Goal: Transaction & Acquisition: Purchase product/service

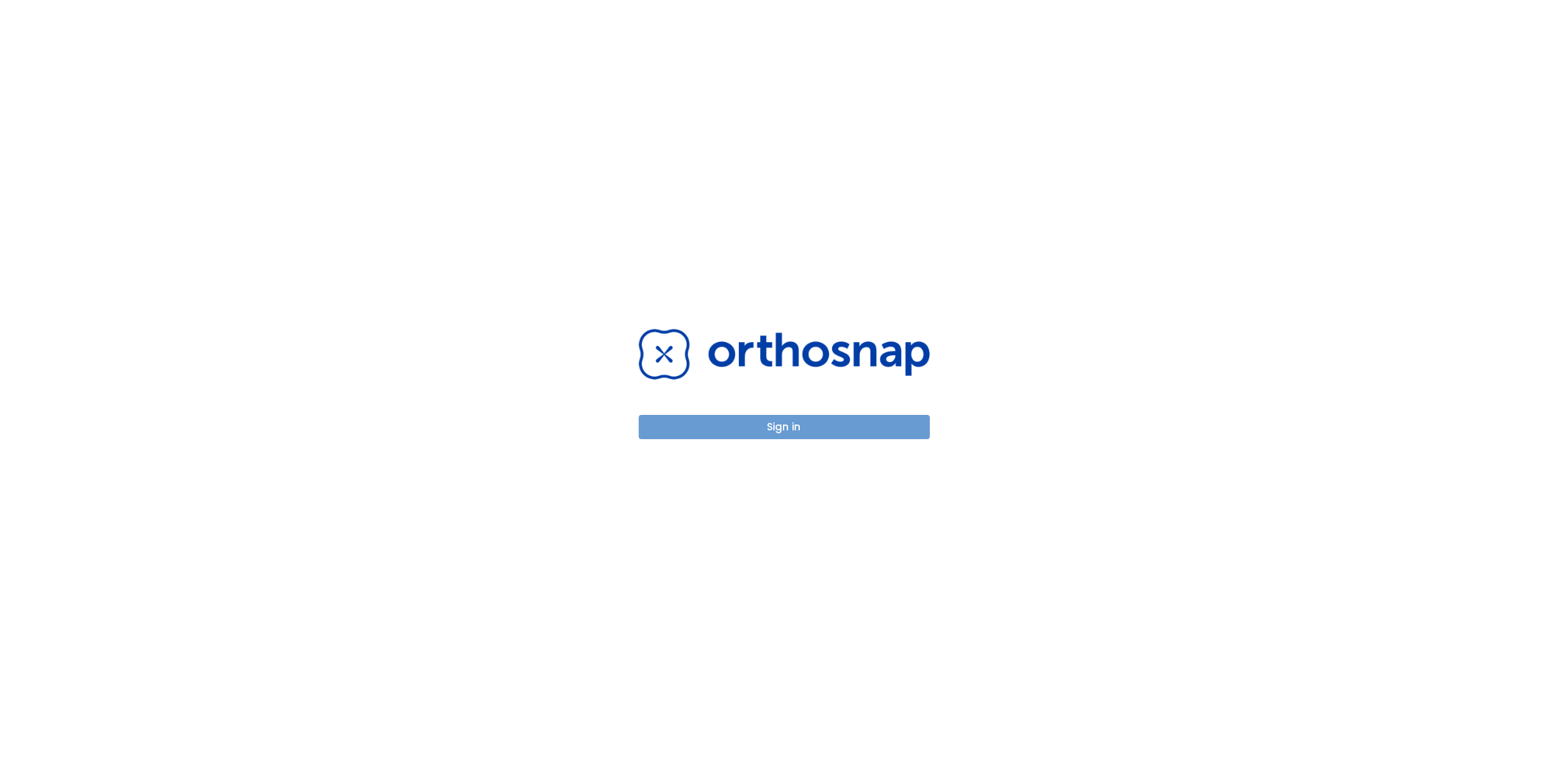
click at [765, 434] on button "Sign in" at bounding box center [784, 427] width 291 height 24
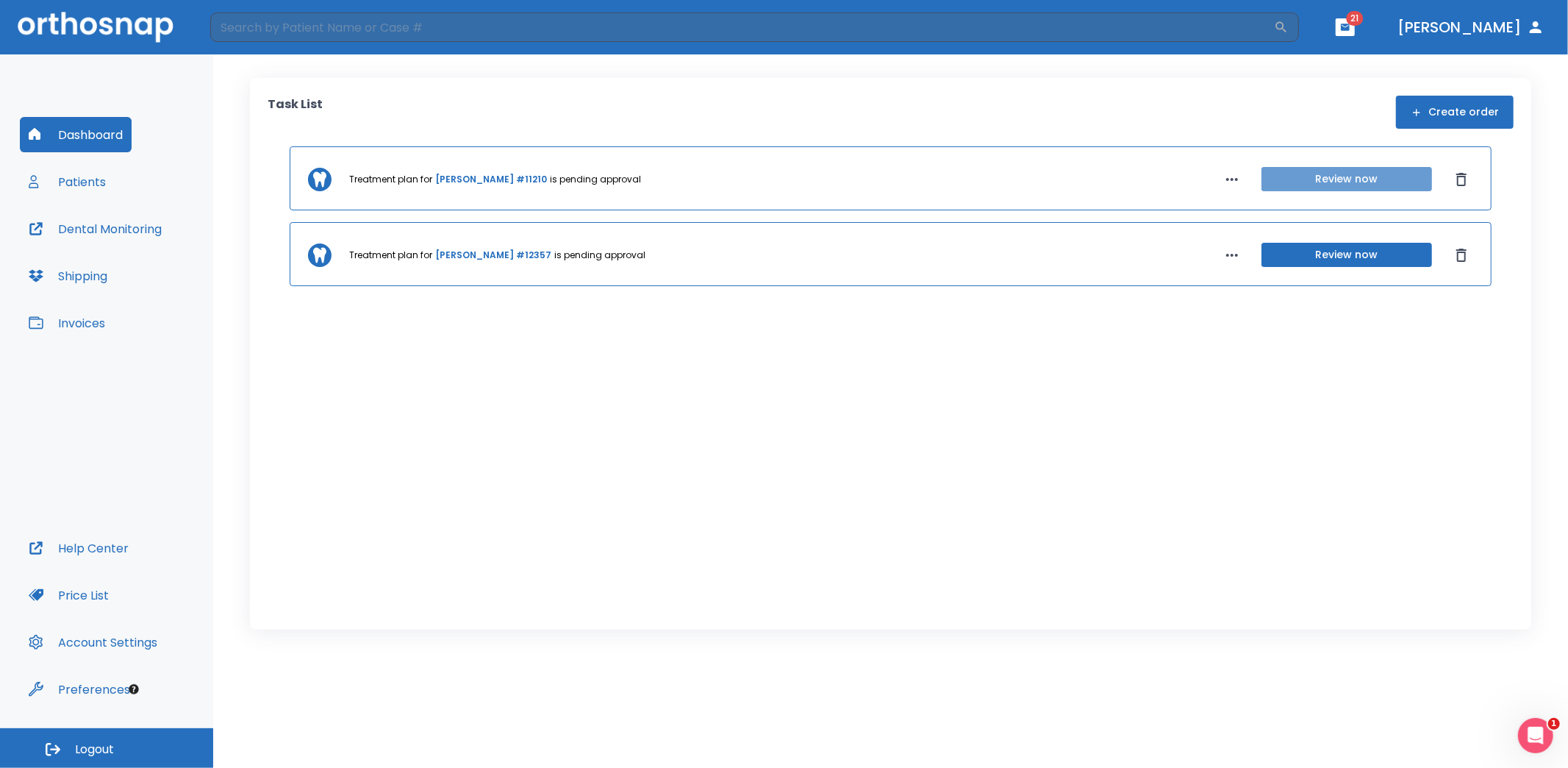
click at [1339, 173] on button "Review now" at bounding box center [1346, 179] width 171 height 24
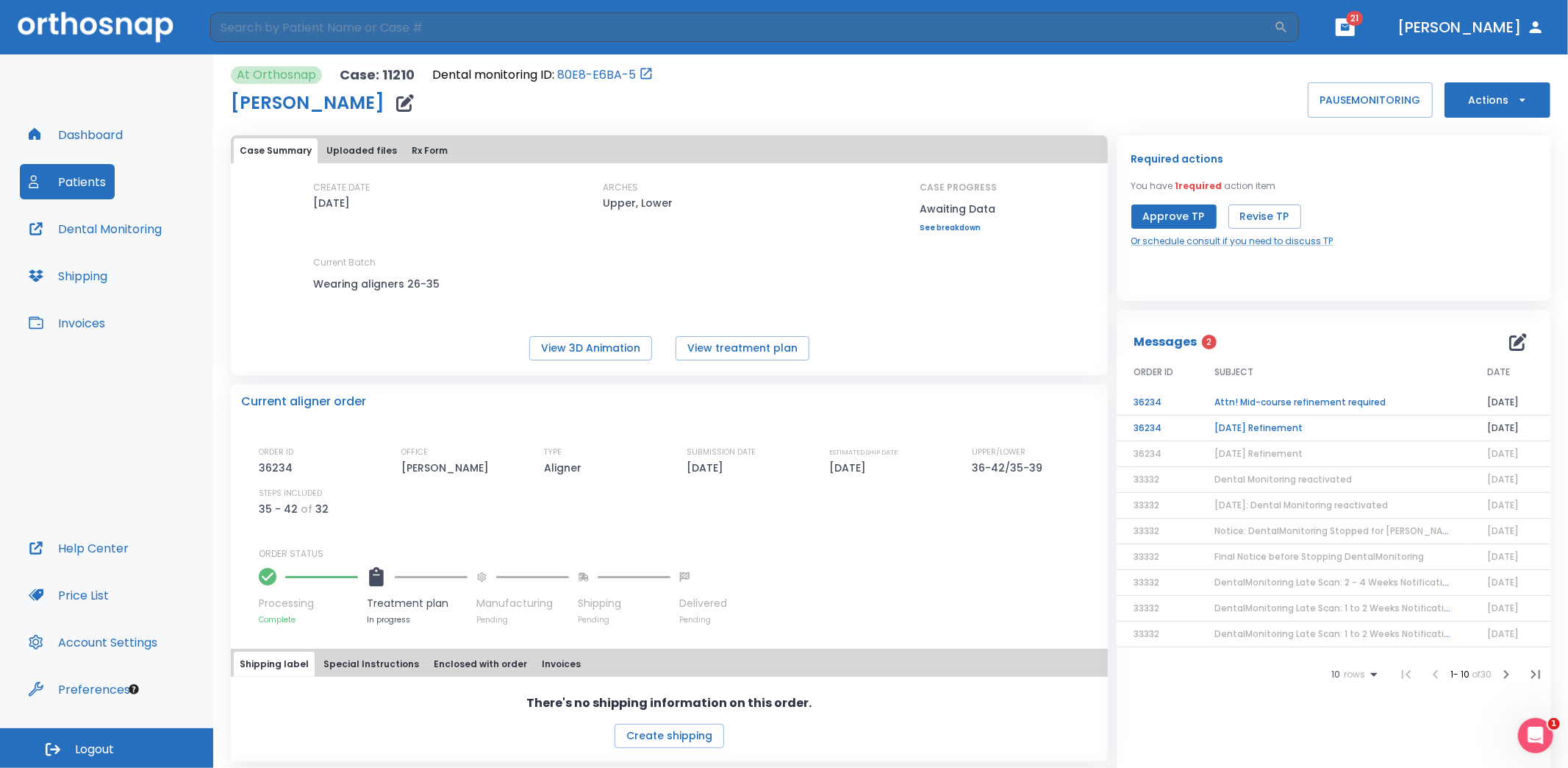
click at [1252, 423] on td "[DATE] Refinement" at bounding box center [1334, 428] width 272 height 26
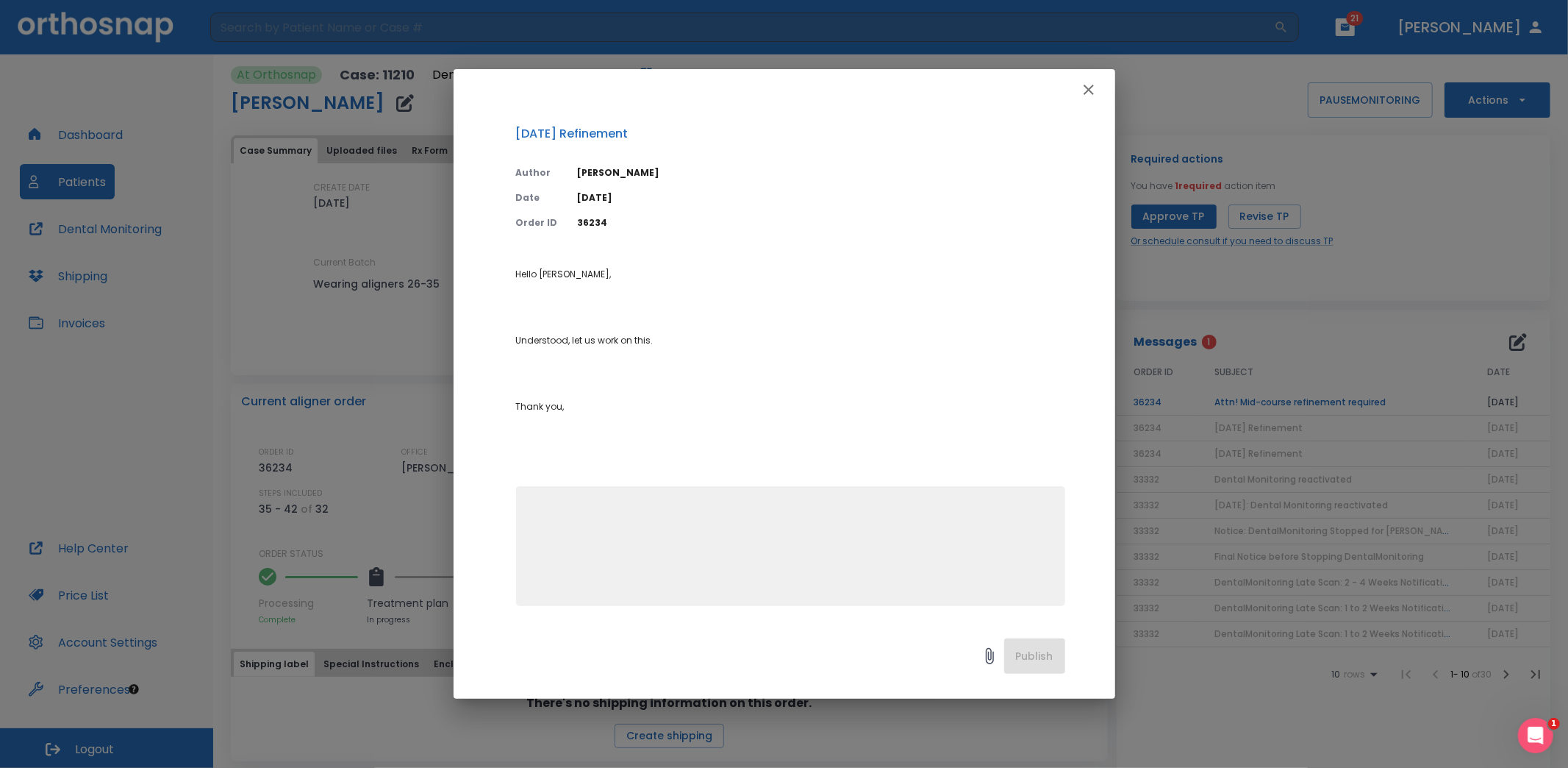
click at [1089, 90] on icon "button" at bounding box center [1089, 90] width 11 height 11
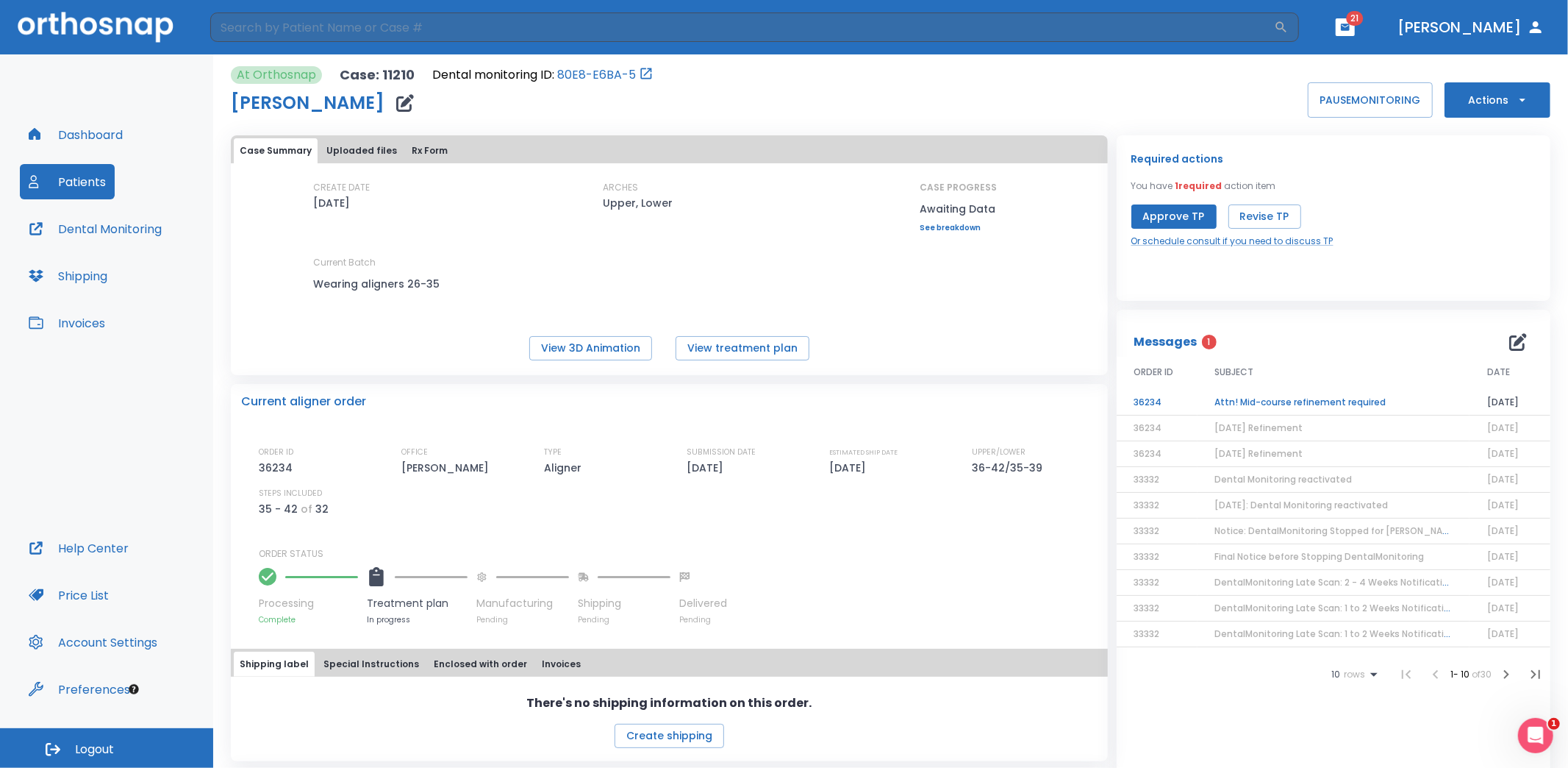
click at [1252, 454] on span "[DATE] Refinement" at bounding box center [1259, 453] width 88 height 12
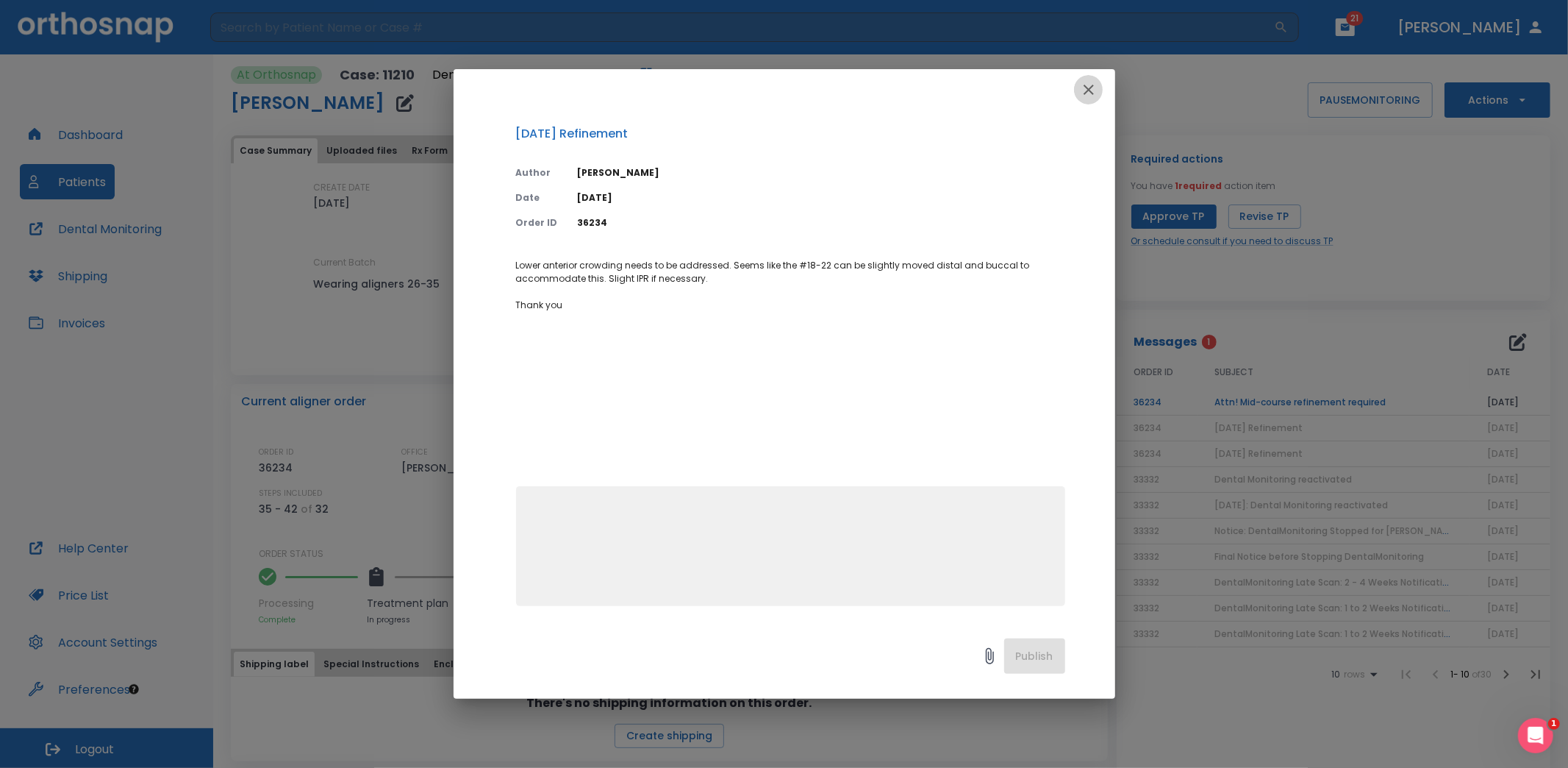
click at [1084, 84] on icon "button" at bounding box center [1088, 90] width 17 height 17
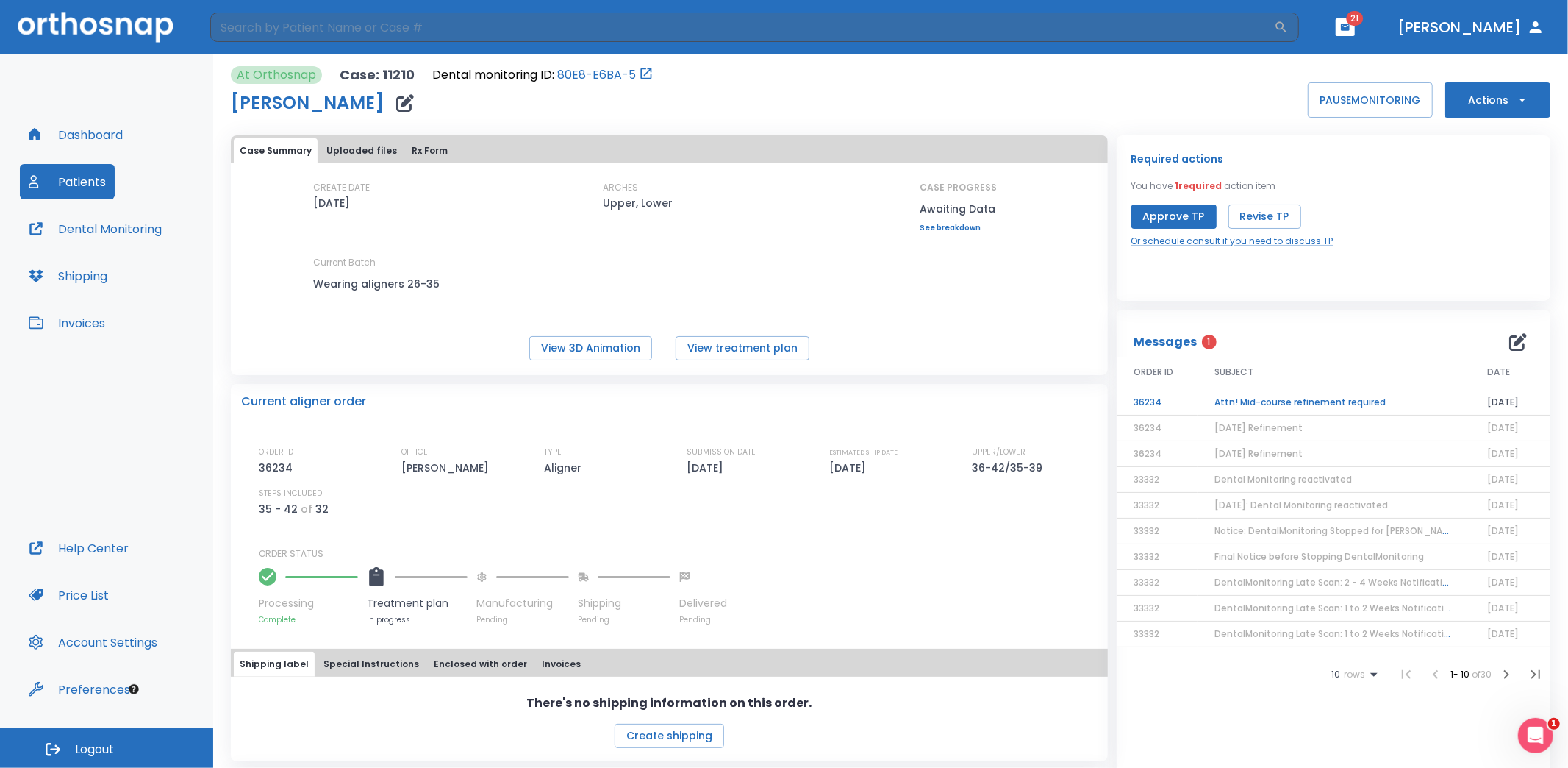
click at [1248, 402] on td "Attn! Mid-course refinement required" at bounding box center [1334, 403] width 272 height 26
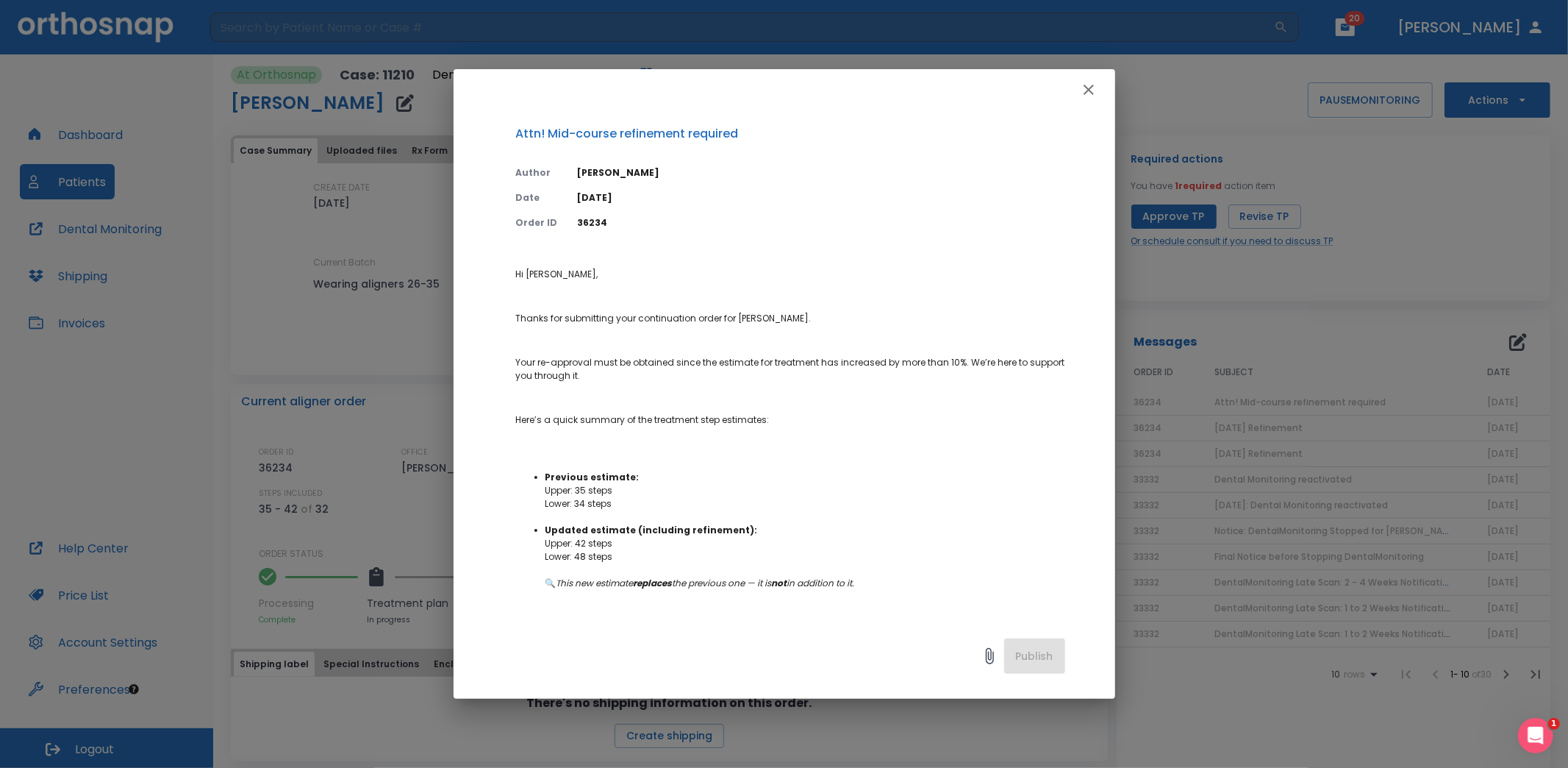
click at [391, 354] on div "Attn! Mid-course refinement required Author [PERSON_NAME] Date [DATE] Order ID …" at bounding box center [784, 384] width 1568 height 768
click at [1085, 89] on icon "button" at bounding box center [1088, 90] width 17 height 17
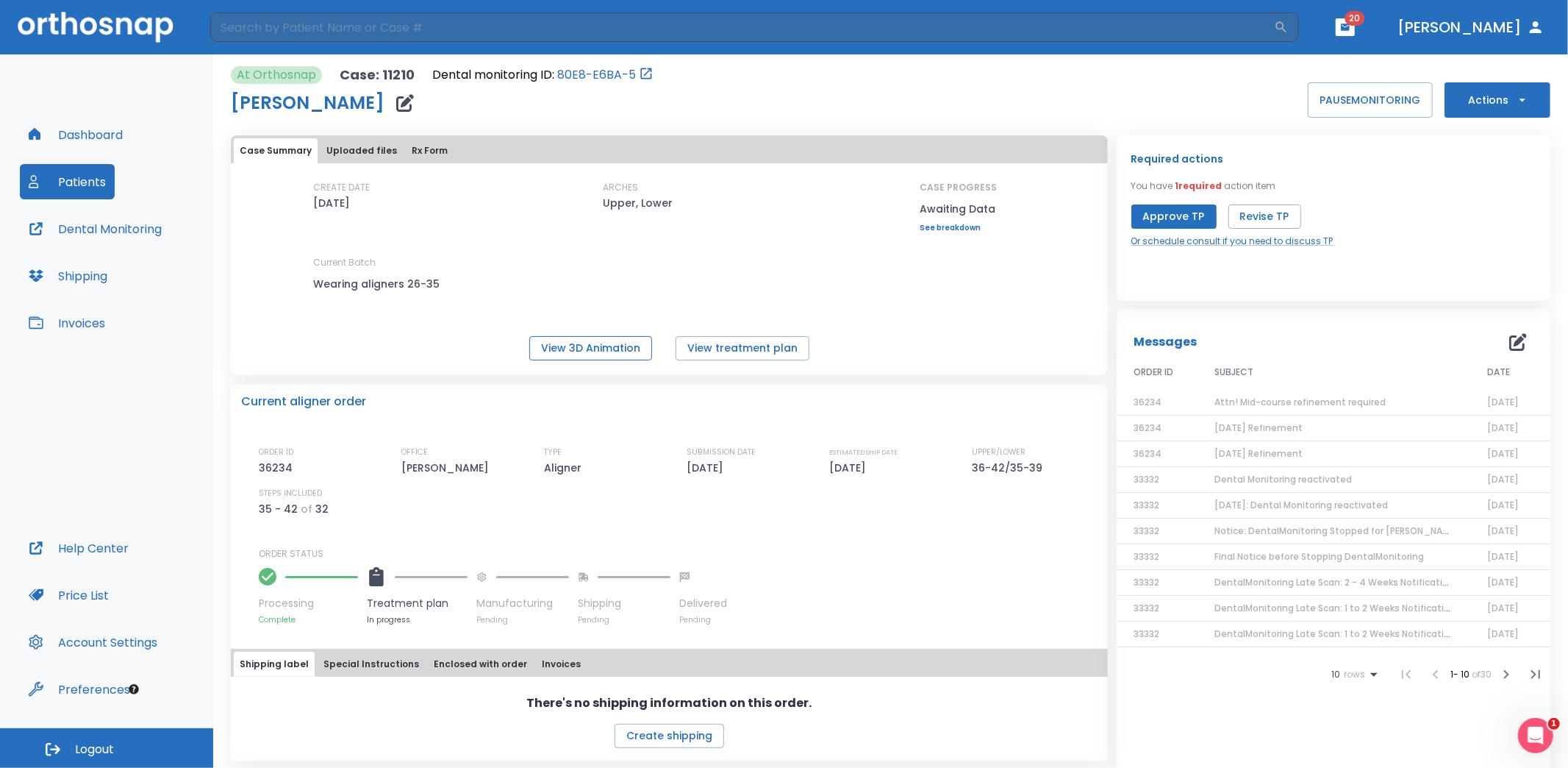
click at [558, 347] on button "View 3D Animation" at bounding box center [591, 348] width 123 height 24
click at [1509, 338] on icon "button" at bounding box center [1517, 342] width 17 height 17
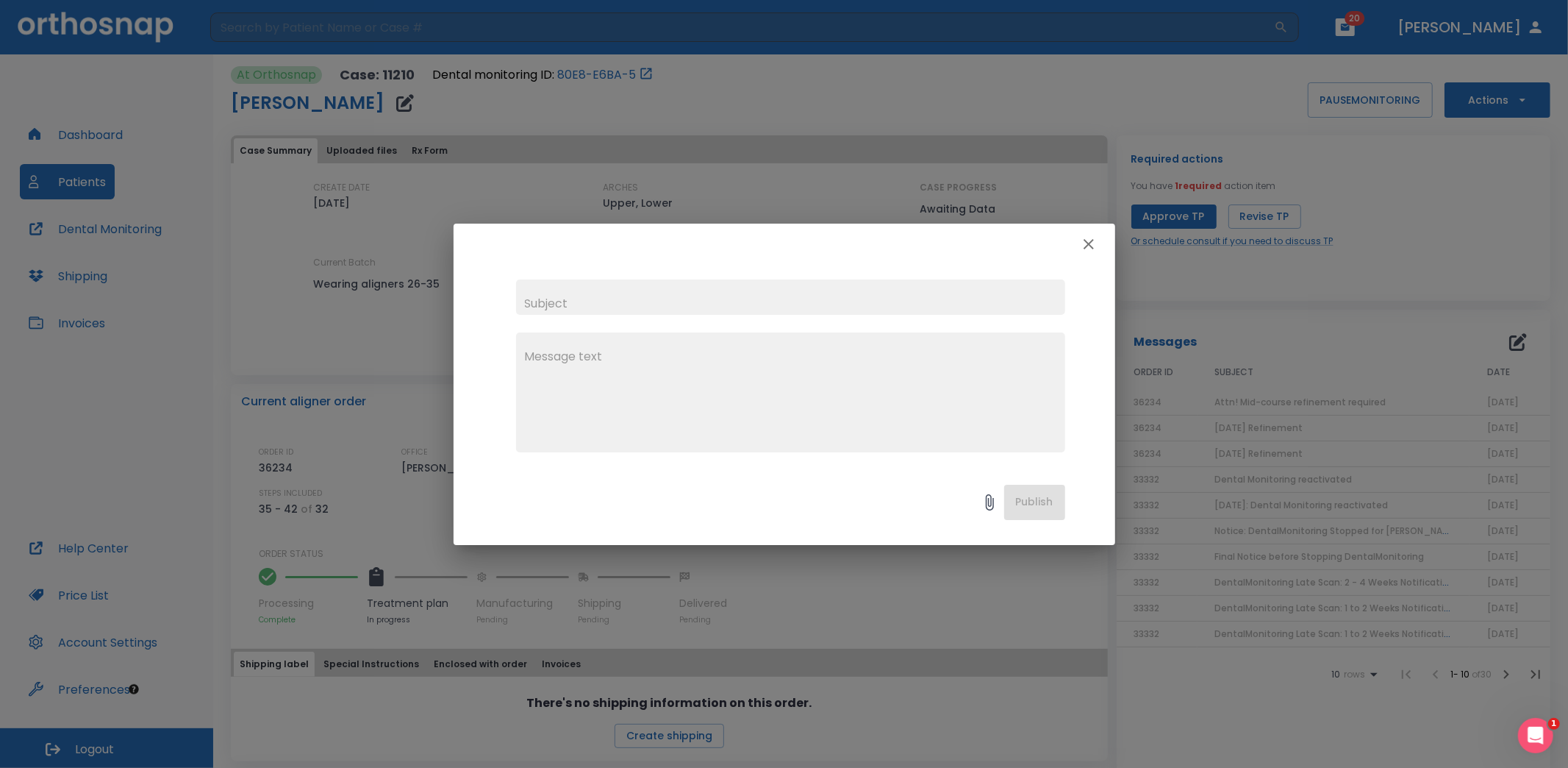
click at [815, 288] on input "text" at bounding box center [790, 297] width 549 height 36
type input "2025-09-10: Refinement Treatment Plan Modification"
click at [1088, 244] on icon "button" at bounding box center [1089, 244] width 11 height 11
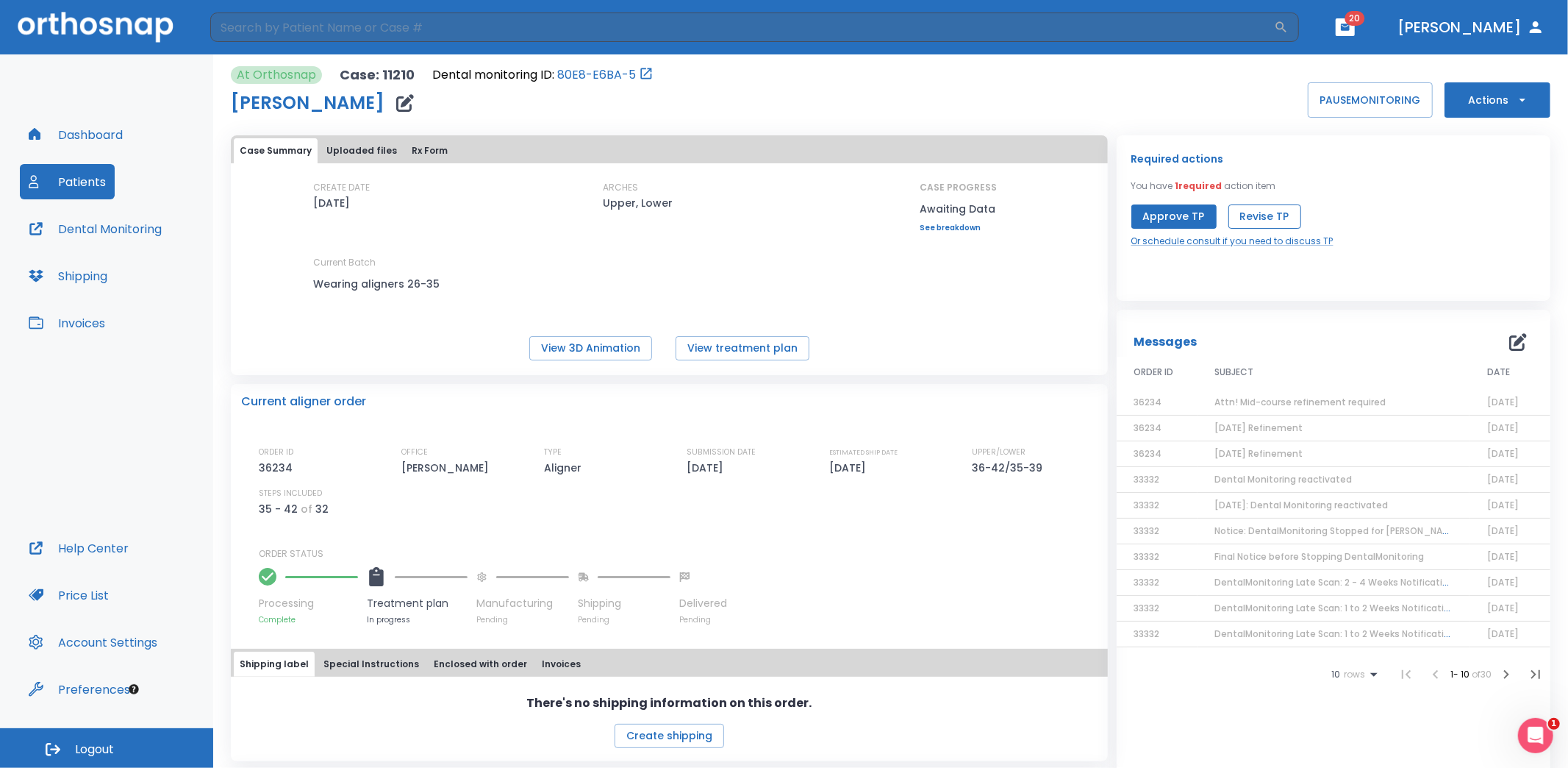
click at [1262, 213] on button "Revise TP" at bounding box center [1265, 216] width 73 height 24
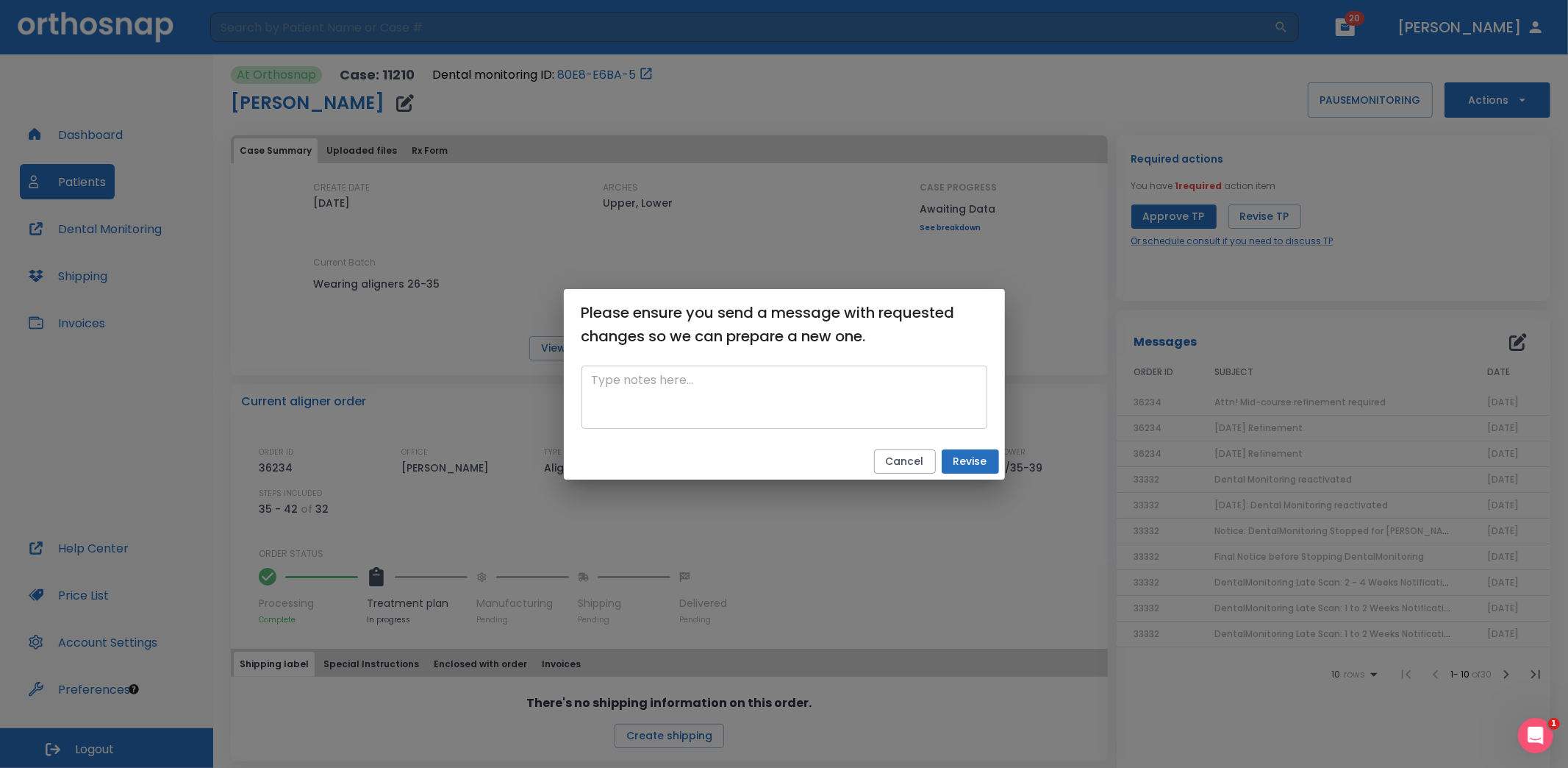
click at [676, 391] on textarea at bounding box center [784, 396] width 385 height 51
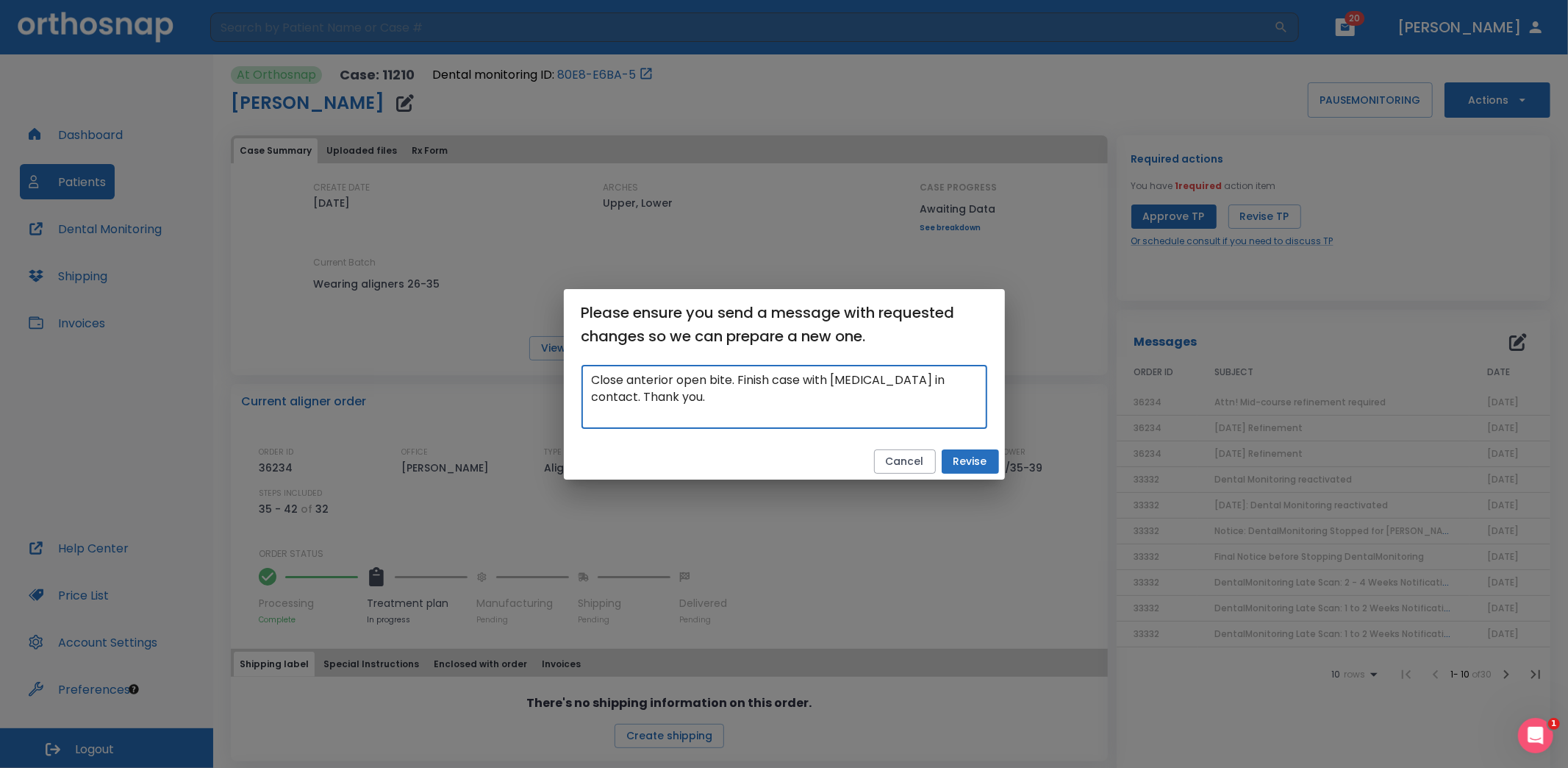
type textarea "Close anterior open bite. Finish case with anterior teeth in contact. Thank you."
click at [972, 458] on button "Revise" at bounding box center [970, 461] width 58 height 24
click at [979, 295] on h2 "Please ensure you send a message with requested changes so we can prepare a new…" at bounding box center [784, 324] width 441 height 71
click at [1051, 297] on div "Please ensure you send a message with requested changes so we can prepare a new…" at bounding box center [784, 384] width 1568 height 768
click at [896, 455] on button "Cancel" at bounding box center [891, 461] width 61 height 24
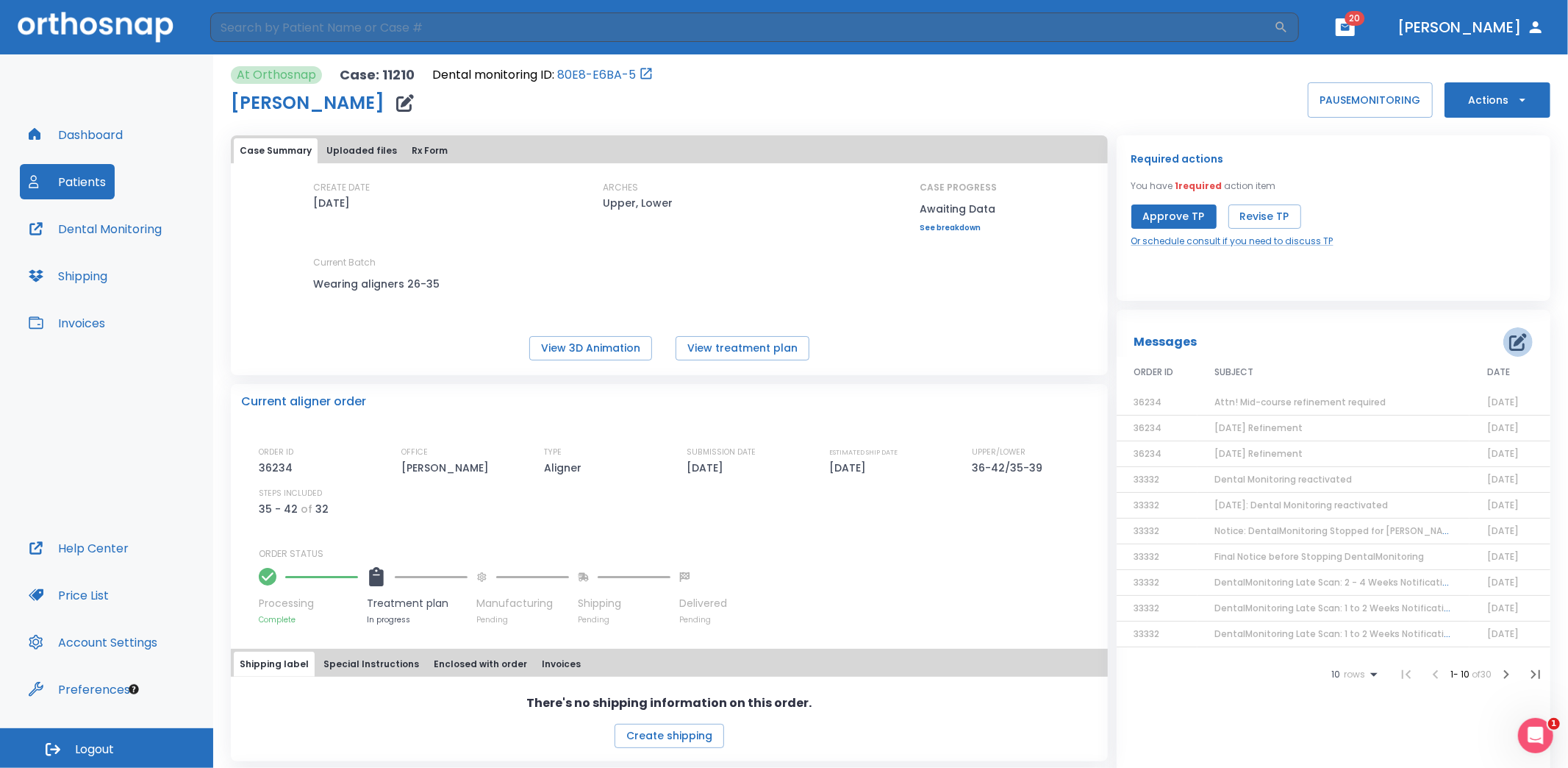
click at [1509, 344] on icon "button" at bounding box center [1517, 342] width 17 height 17
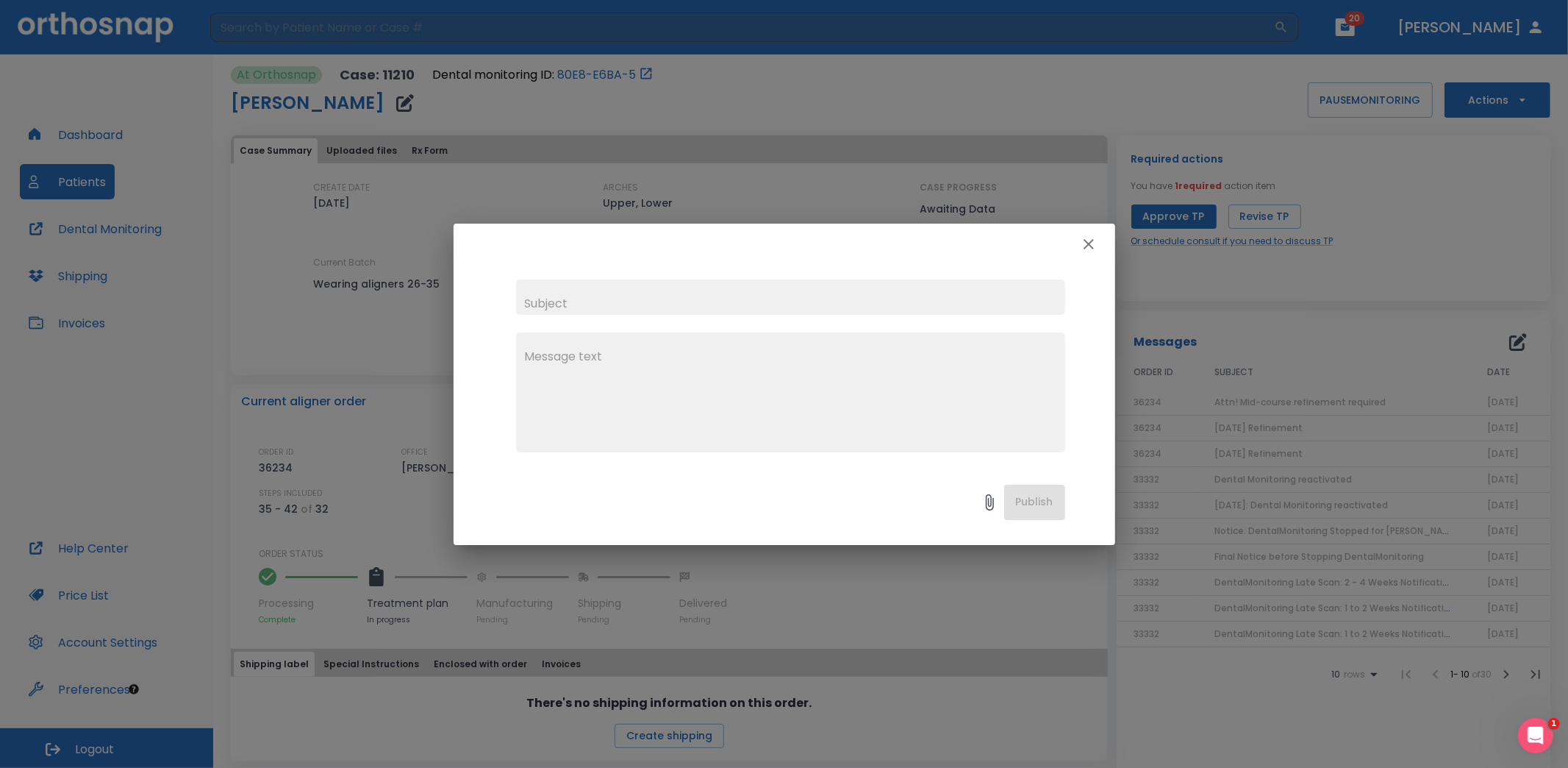
click at [567, 293] on input "text" at bounding box center [790, 297] width 549 height 36
paste input "2025-09-10: Refinement Treatment Plan Modification"
type input "2025-09-10: Refinement Treatment Plan Modification"
click at [662, 360] on textarea at bounding box center [790, 398] width 532 height 102
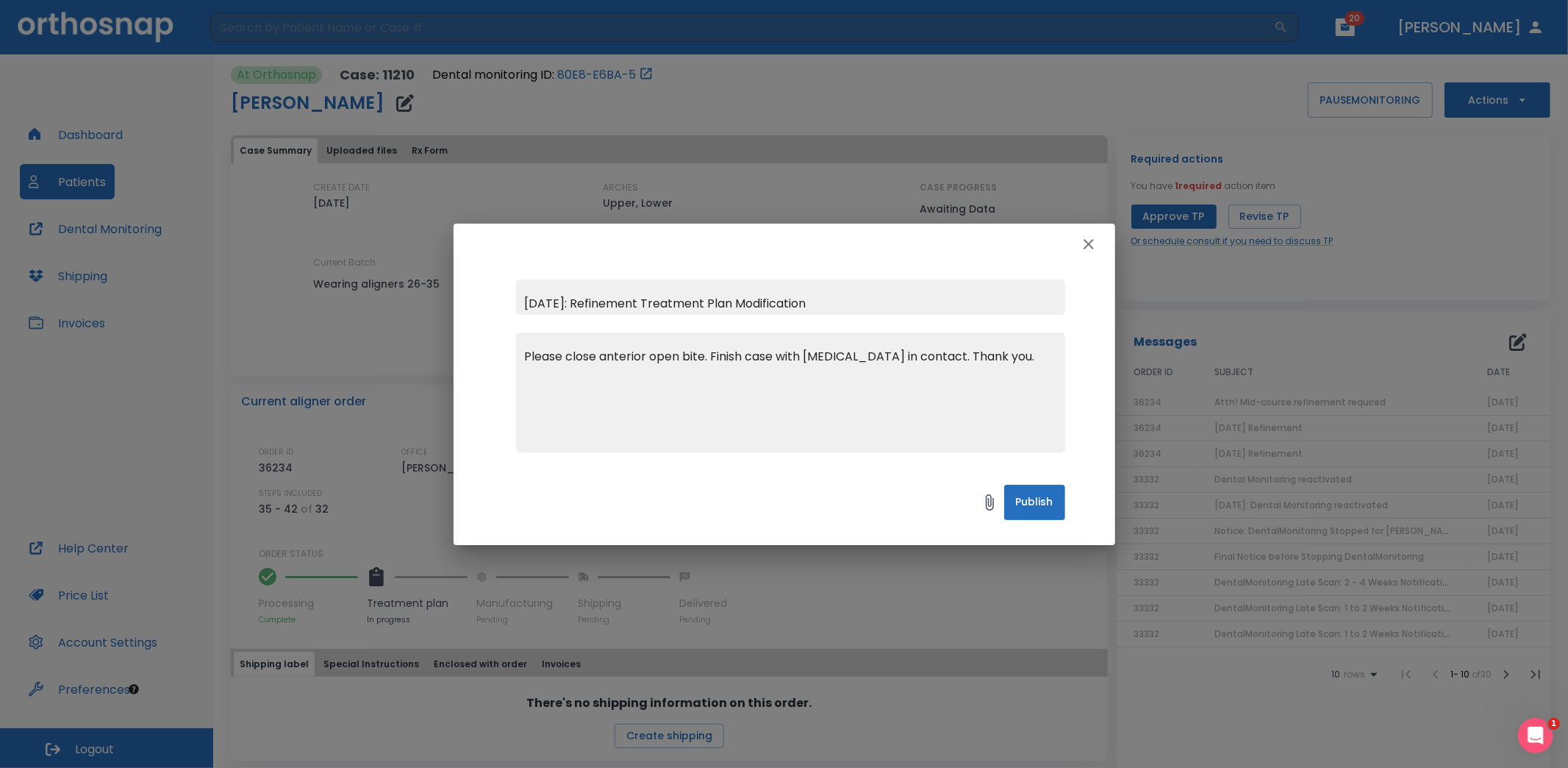
type textarea "Please close anterior open bite. Finish case with anterior teeth in contact. Th…"
click at [1046, 506] on button "Publish" at bounding box center [1035, 502] width 61 height 36
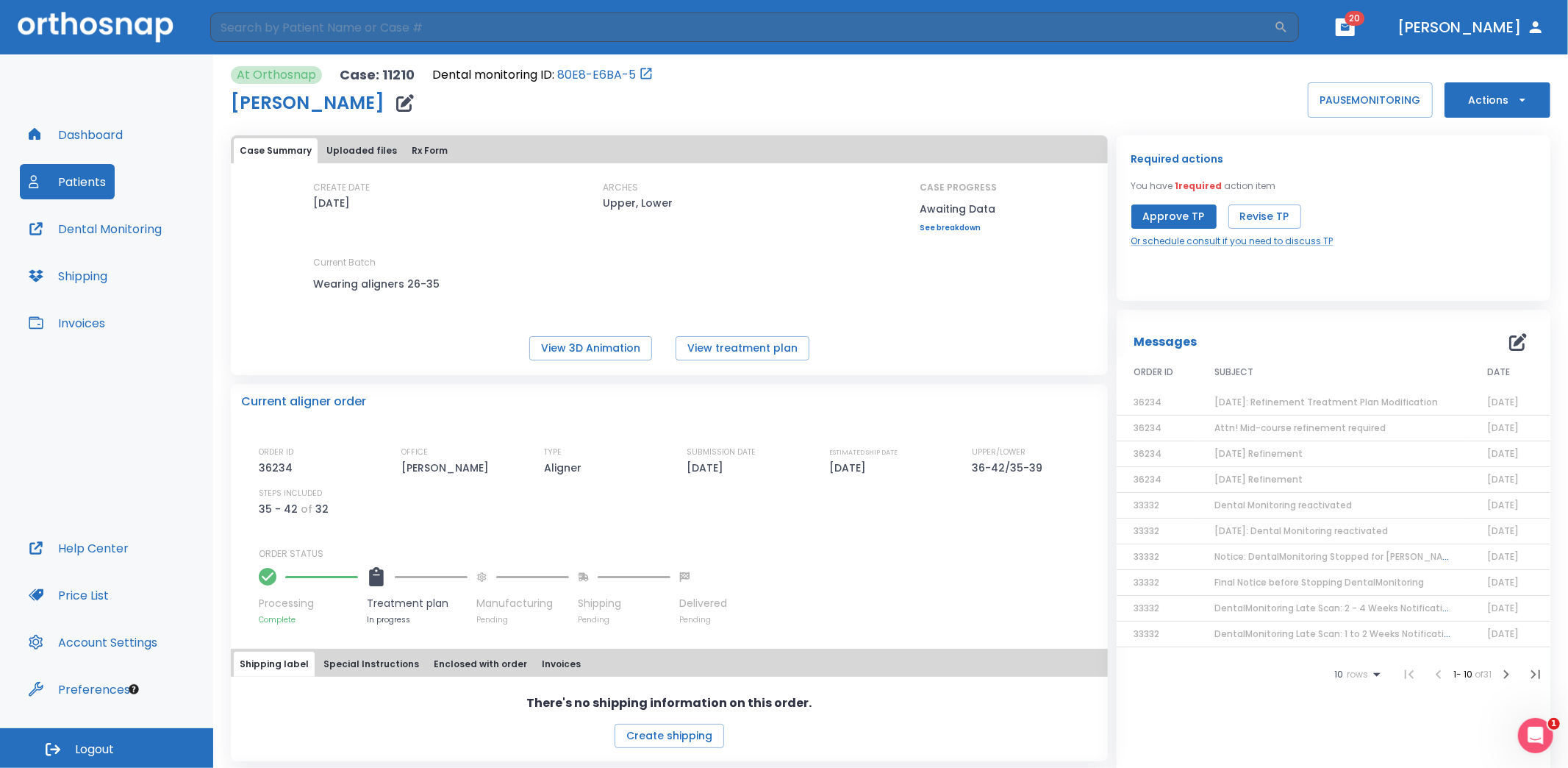
click at [85, 323] on button "Invoices" at bounding box center [67, 323] width 94 height 36
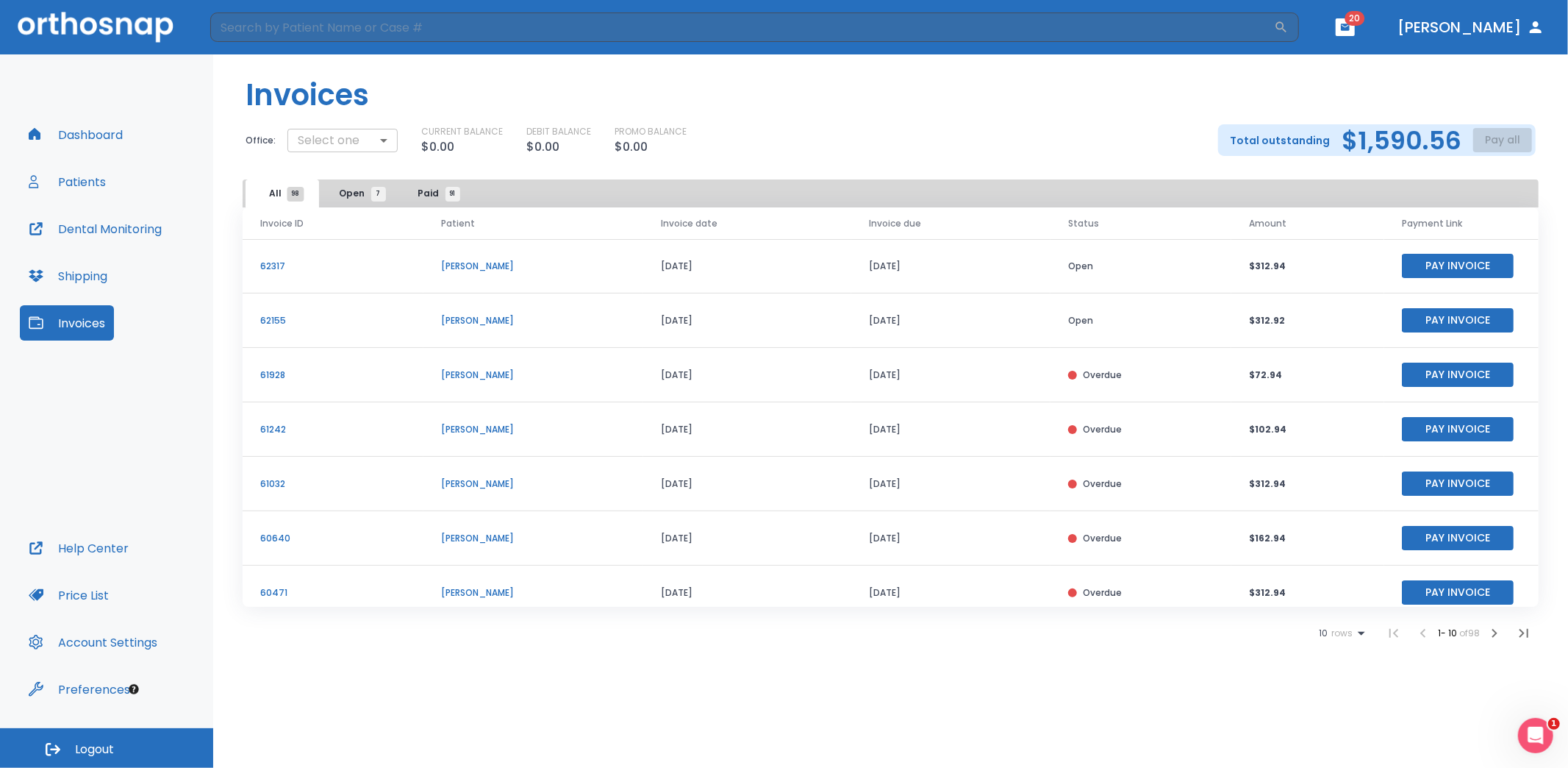
click at [380, 134] on body "​ 20 Dr. Himel Dashboard Patients Dental Monitoring Shipping Invoices Help Cent…" at bounding box center [784, 384] width 1568 height 768
click at [364, 196] on li "Donald Himel" at bounding box center [346, 200] width 121 height 27
type input "2700"
click at [1493, 135] on button "Pay all" at bounding box center [1503, 140] width 59 height 24
click at [1491, 172] on p "Pay by CC or Bank account" at bounding box center [1486, 176] width 124 height 13
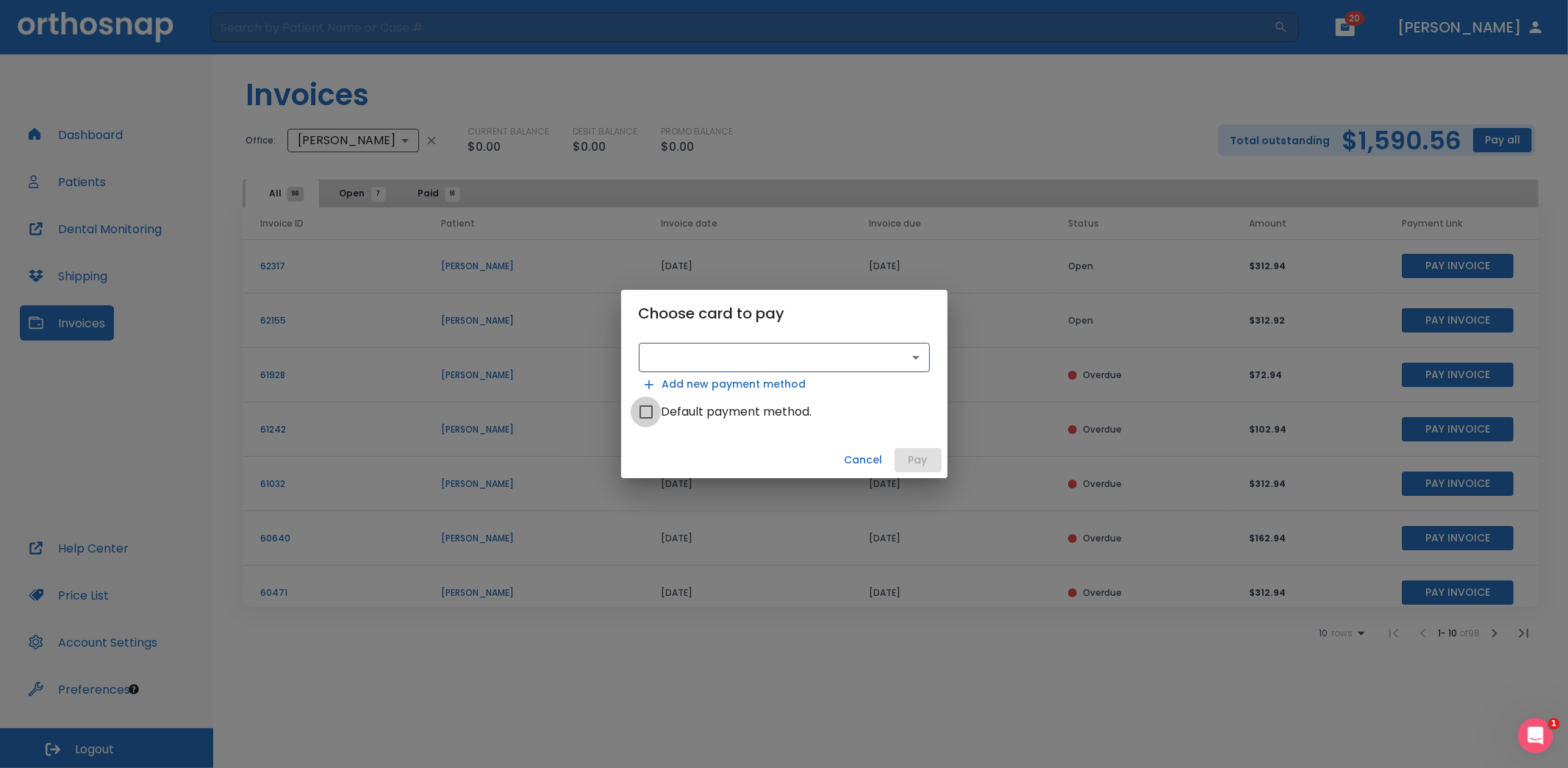
click at [649, 414] on input "Default payment method." at bounding box center [646, 411] width 31 height 31
click at [918, 359] on body "​ 20 Dr. Himel Dashboard Patients Dental Monitoring Shipping Invoices Help Cent…" at bounding box center [784, 384] width 1568 height 768
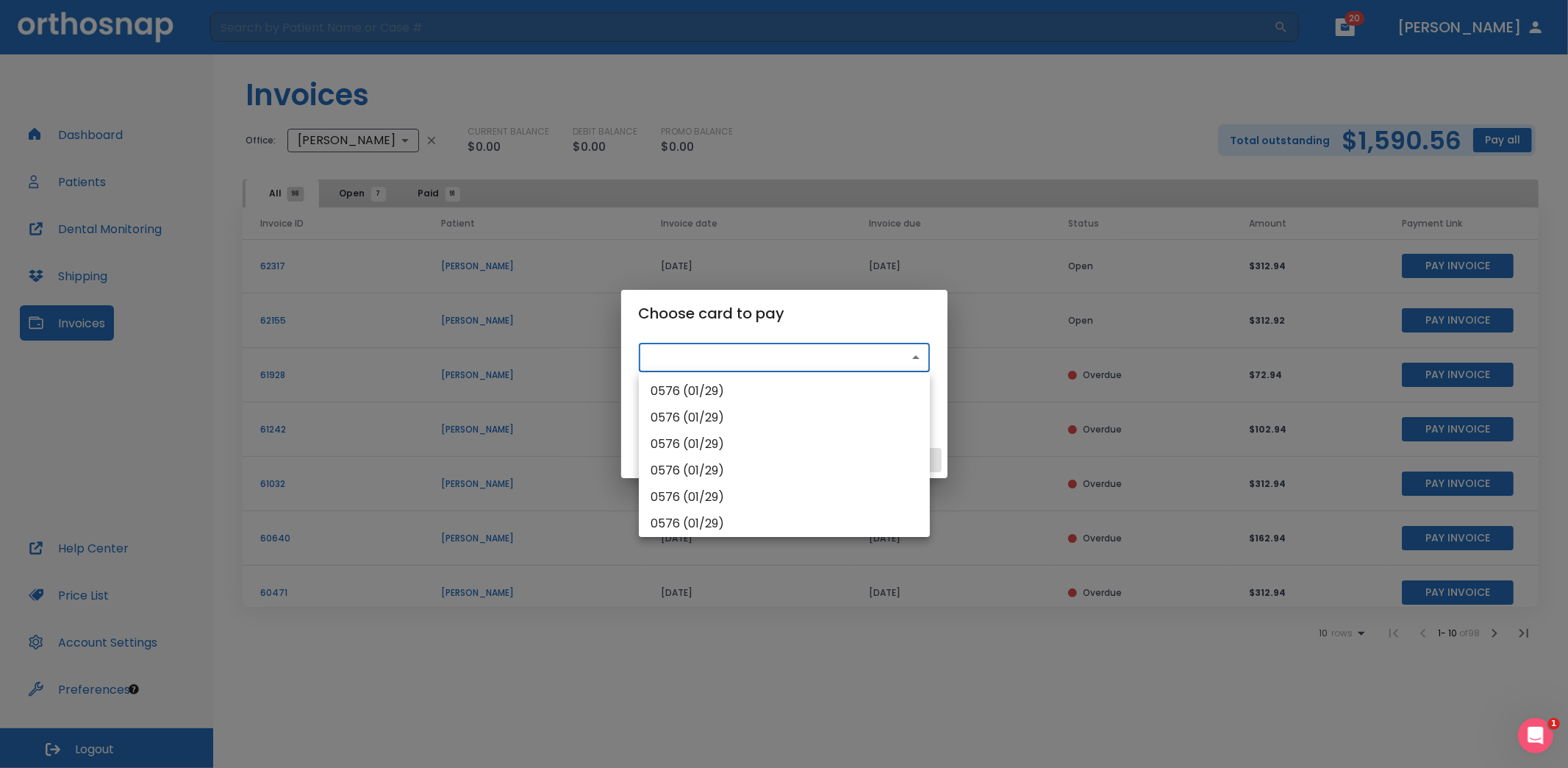
click at [918, 359] on div at bounding box center [784, 384] width 1568 height 768
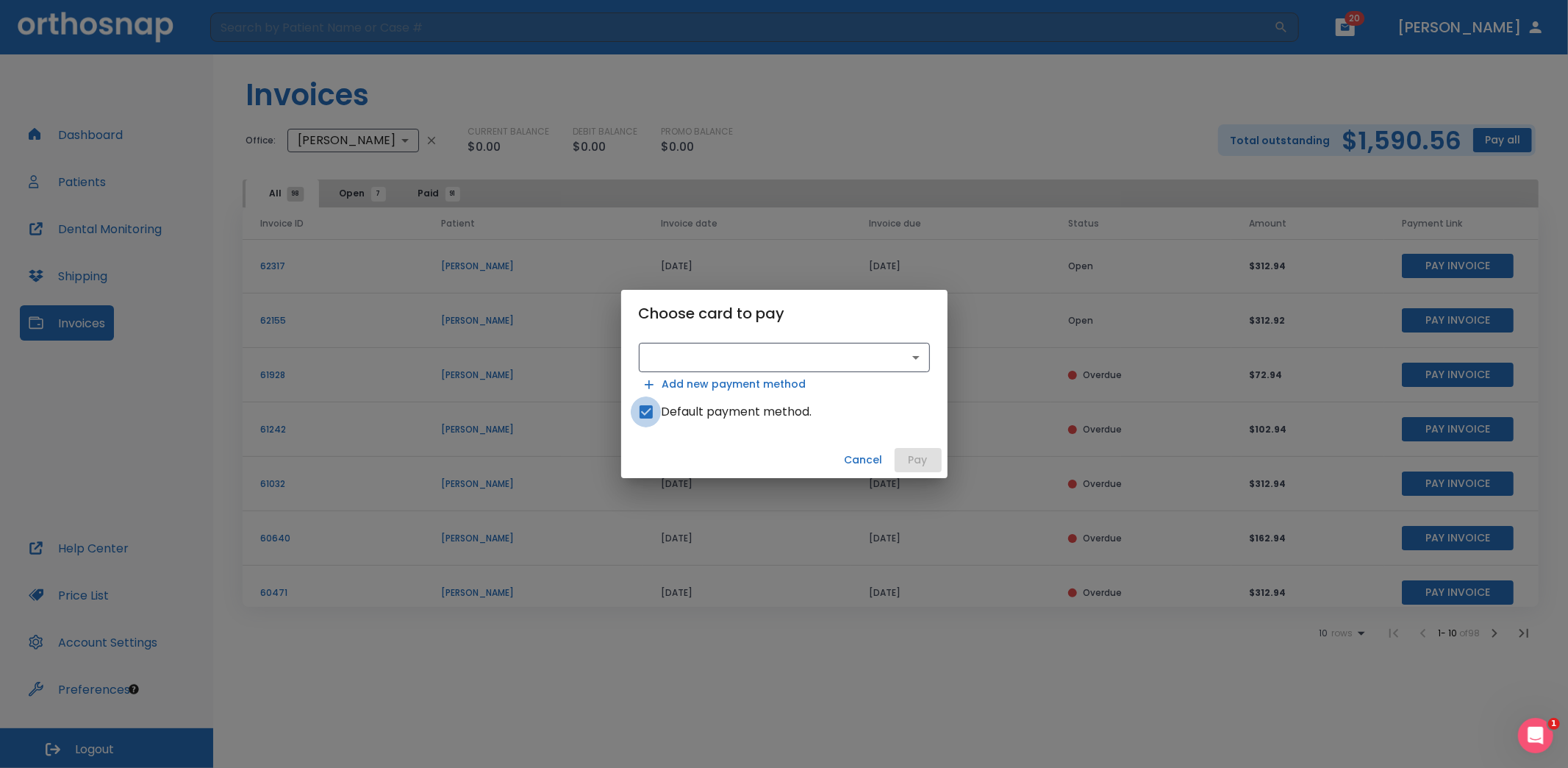
click at [646, 409] on input "Default payment method." at bounding box center [646, 411] width 31 height 31
checkbox input "false"
click at [915, 357] on body "​ 20 Dr. Himel Dashboard Patients Dental Monitoring Shipping Invoices Help Cent…" at bounding box center [784, 384] width 1568 height 768
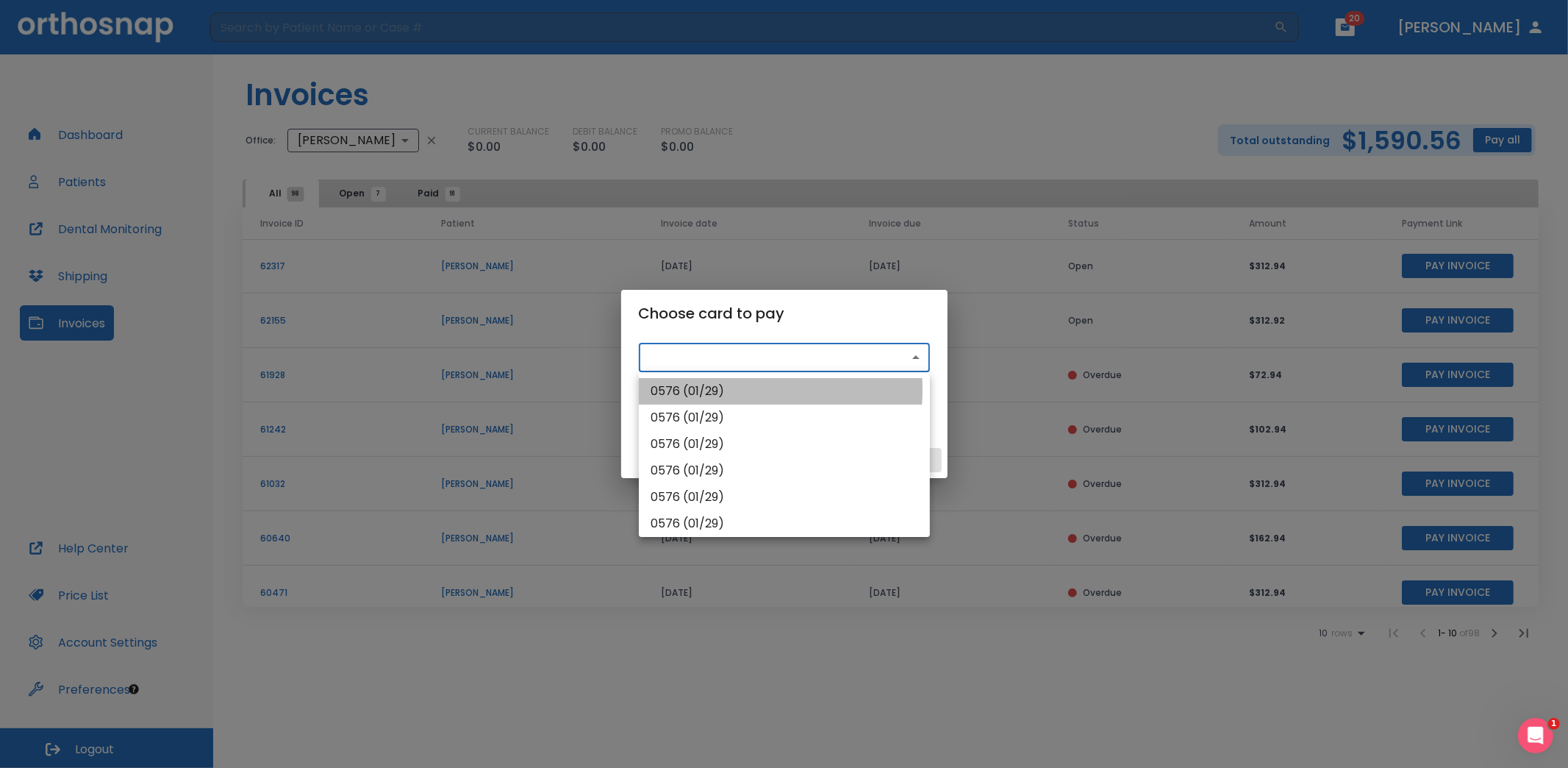
click at [712, 390] on li "0576 (01/29)" at bounding box center [784, 391] width 291 height 27
type input "src_1Qka4pHMfdBZStQ1AT25UWRN"
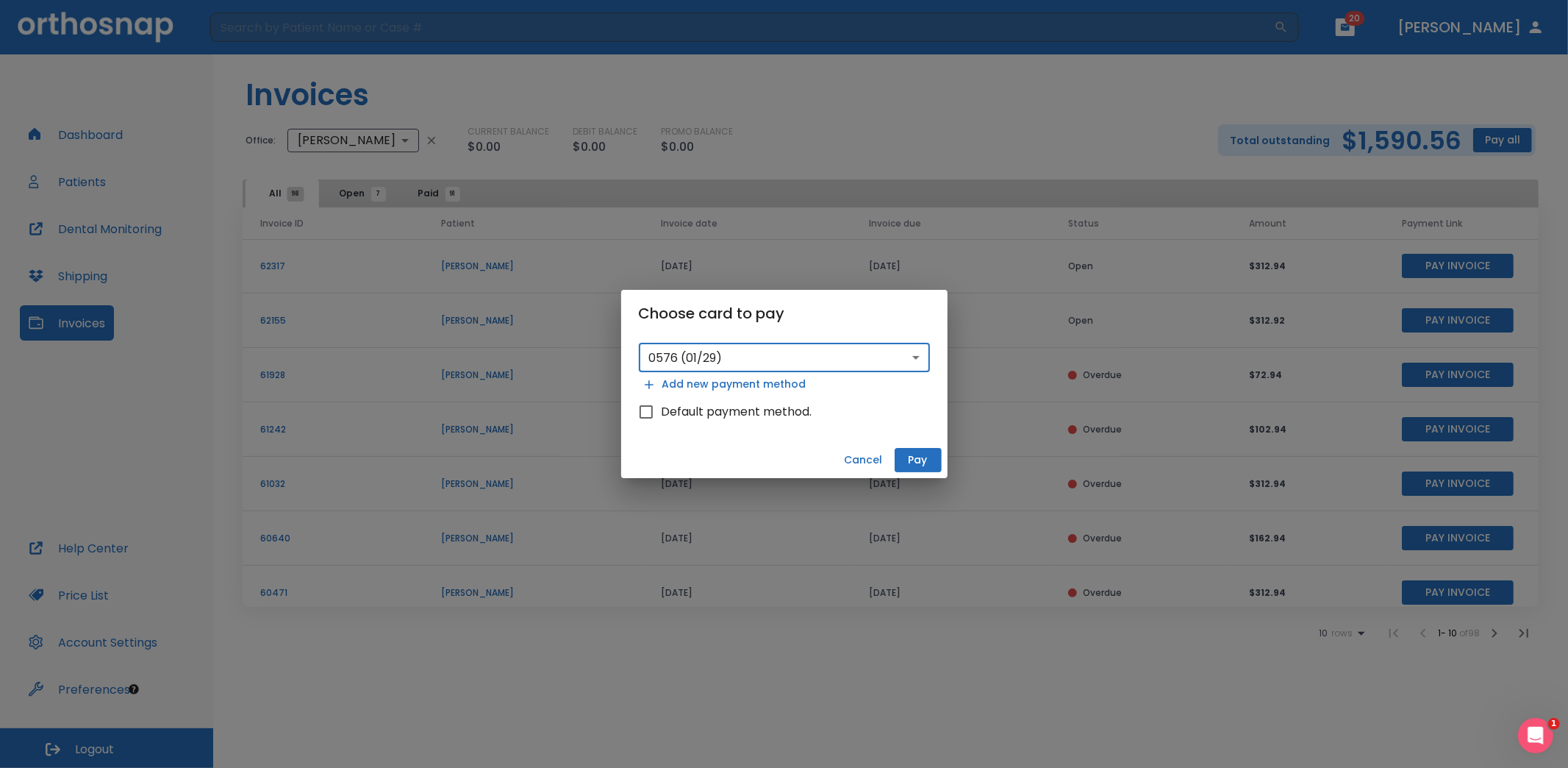
click at [916, 463] on button "Pay" at bounding box center [918, 460] width 47 height 24
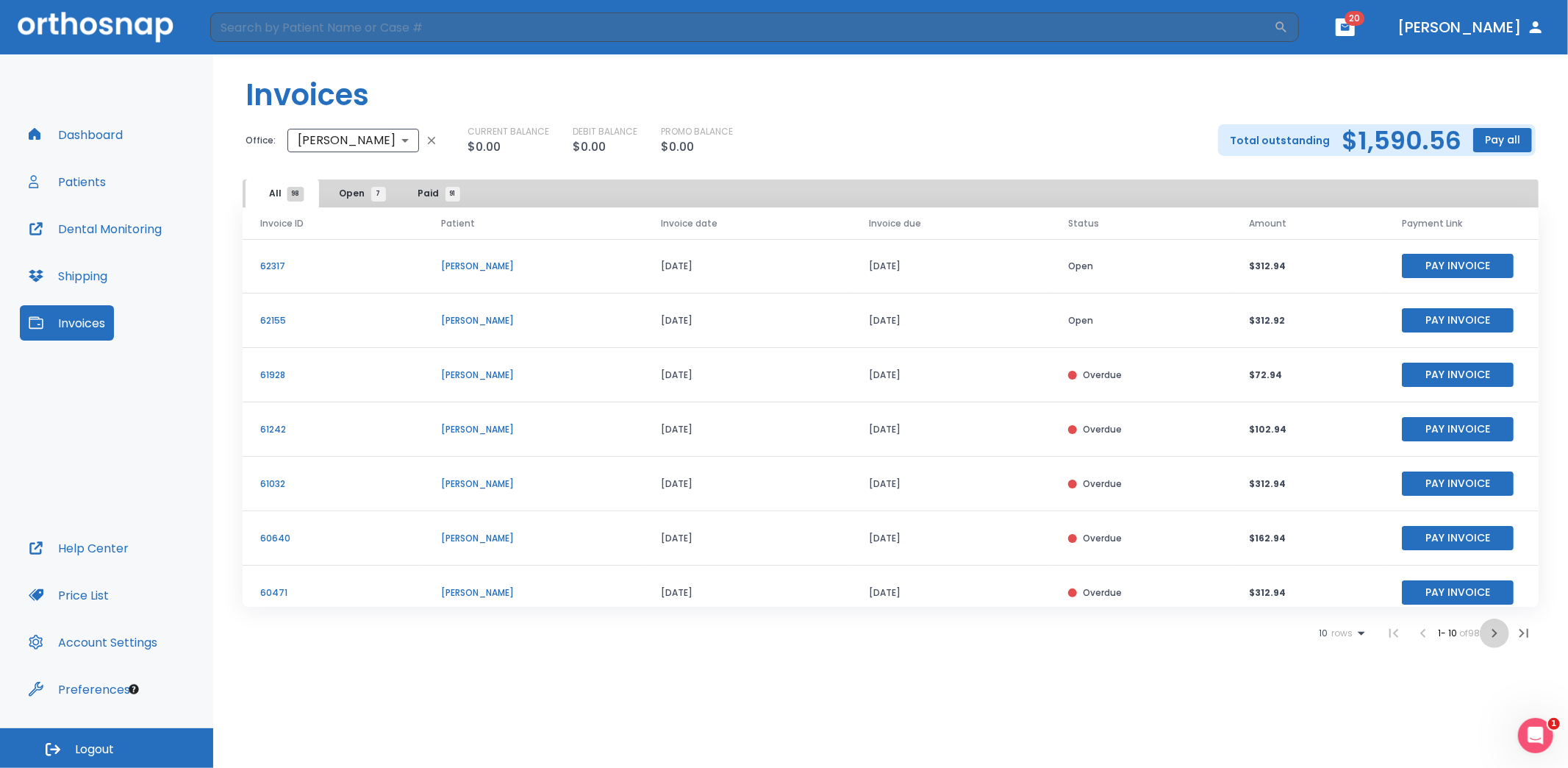
click at [1496, 632] on icon "button" at bounding box center [1494, 633] width 5 height 9
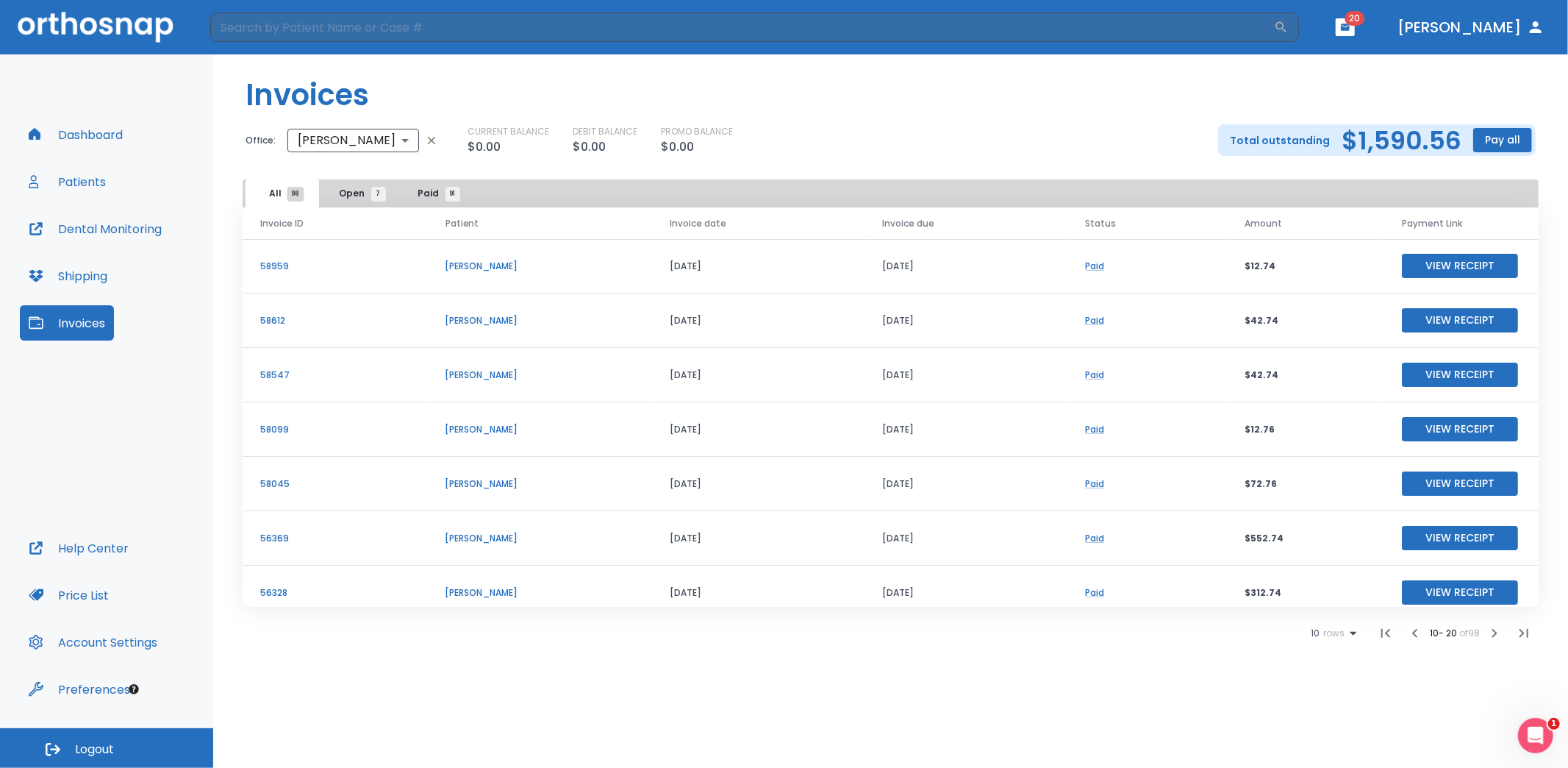
click at [1416, 629] on icon "button" at bounding box center [1415, 633] width 17 height 17
